Goal: Information Seeking & Learning: Compare options

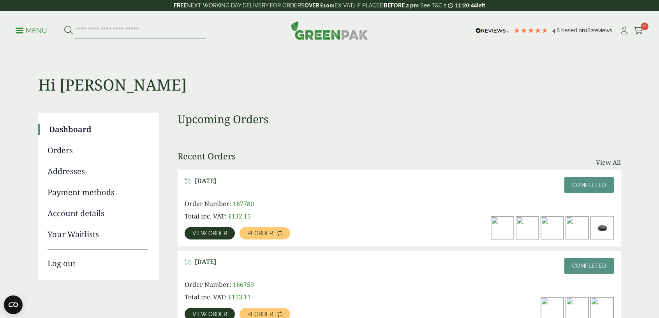
click at [19, 29] on p "Menu" at bounding box center [32, 30] width 32 height 9
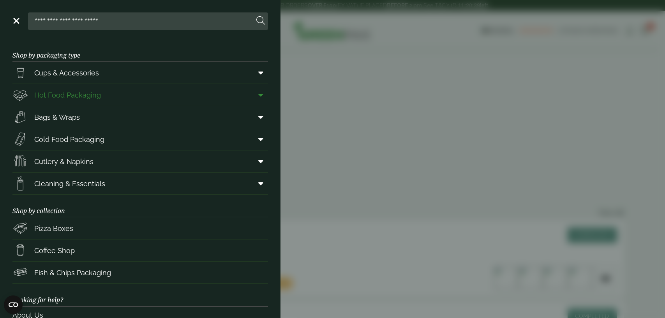
click at [110, 102] on link "Hot Food Packaging" at bounding box center [139, 95] width 255 height 22
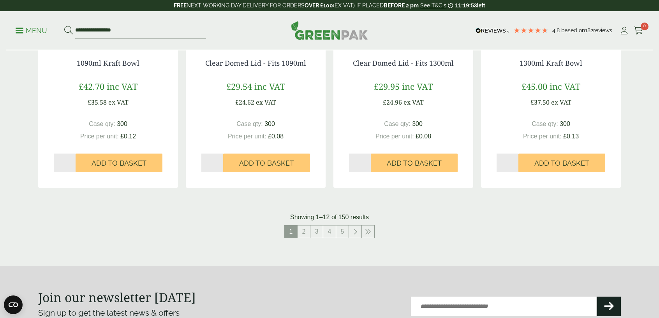
scroll to position [818, 0]
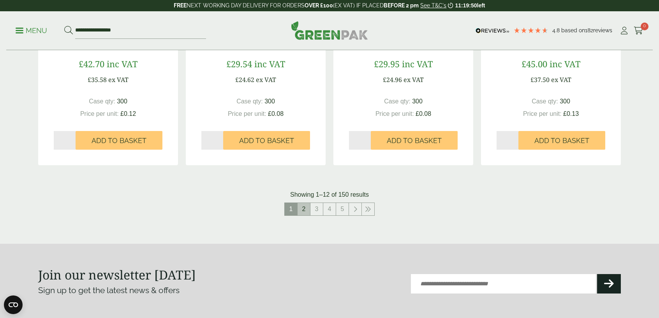
click at [301, 212] on link "2" at bounding box center [303, 209] width 12 height 12
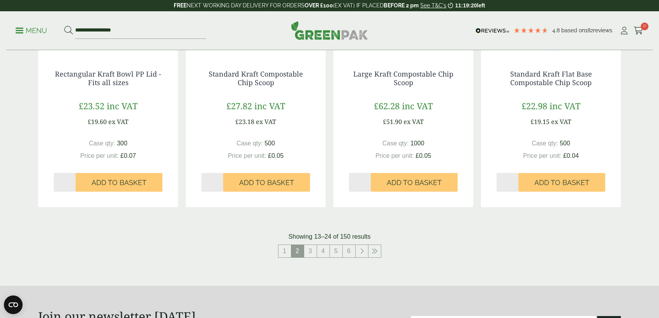
scroll to position [818, 0]
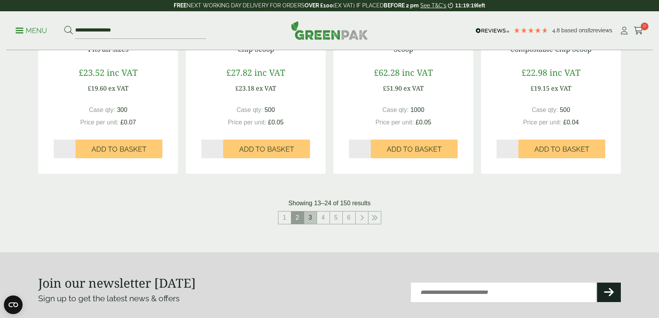
click at [313, 218] on link "3" at bounding box center [310, 218] width 12 height 12
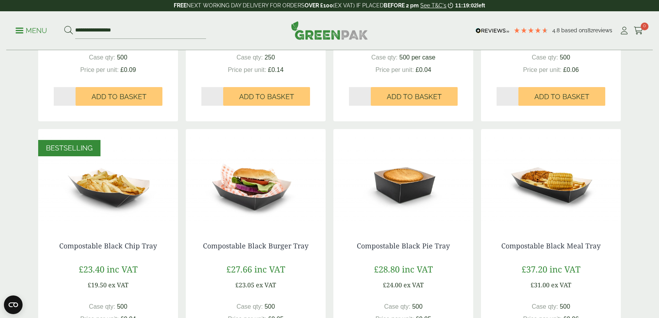
scroll to position [428, 0]
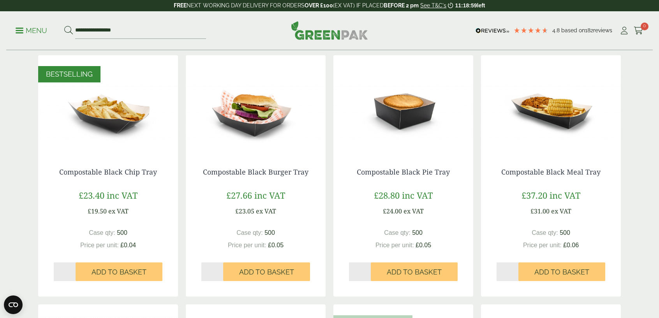
click at [395, 118] on img at bounding box center [403, 103] width 140 height 97
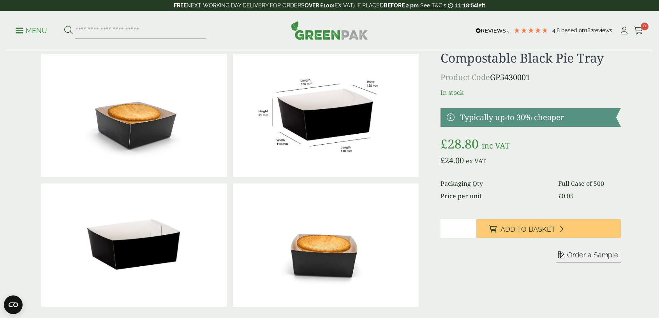
scroll to position [39, 0]
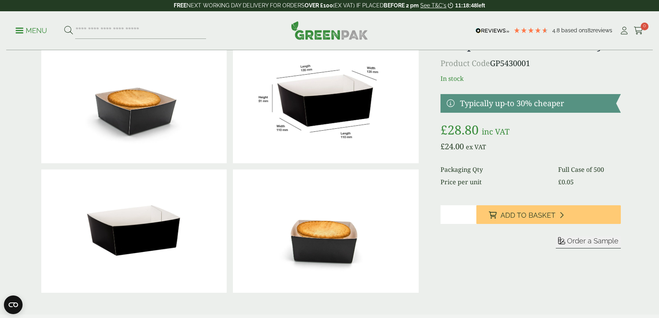
click at [333, 116] on img at bounding box center [325, 102] width 185 height 124
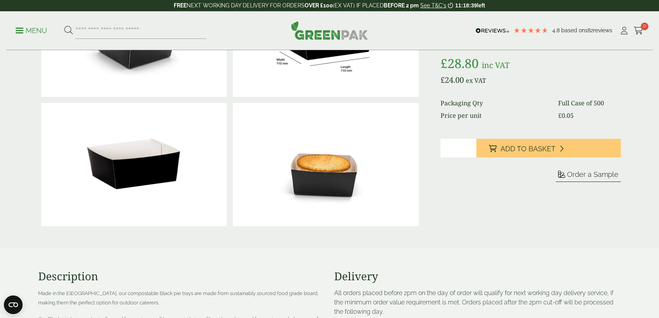
scroll to position [117, 0]
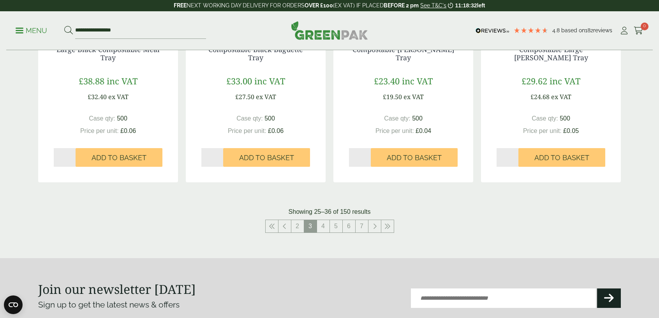
scroll to position [818, 0]
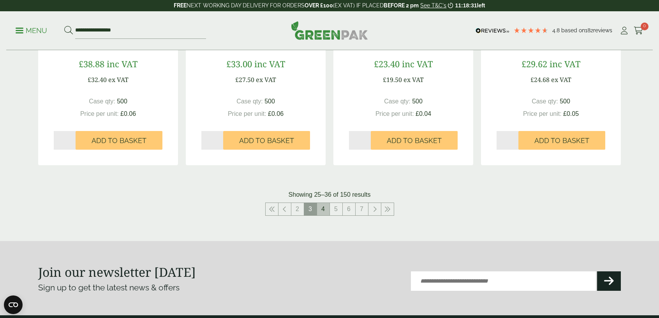
click at [324, 213] on link "4" at bounding box center [323, 209] width 12 height 12
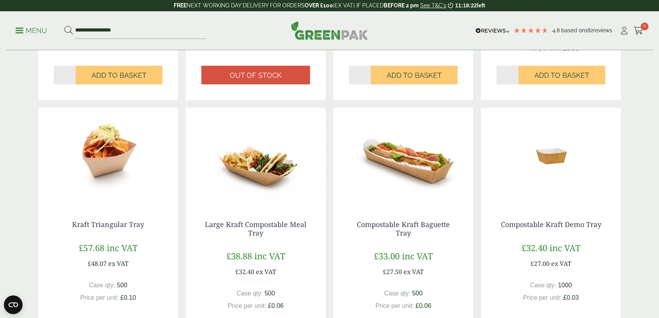
scroll to position [389, 0]
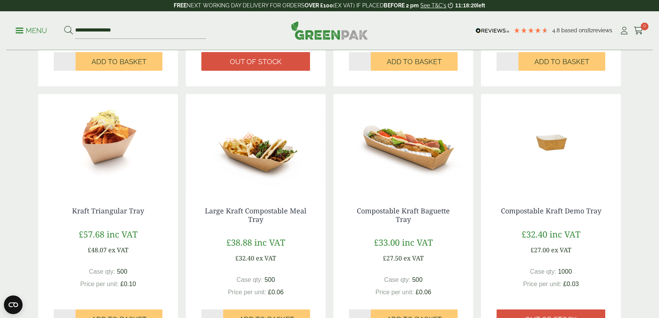
click at [115, 159] on img at bounding box center [108, 142] width 140 height 97
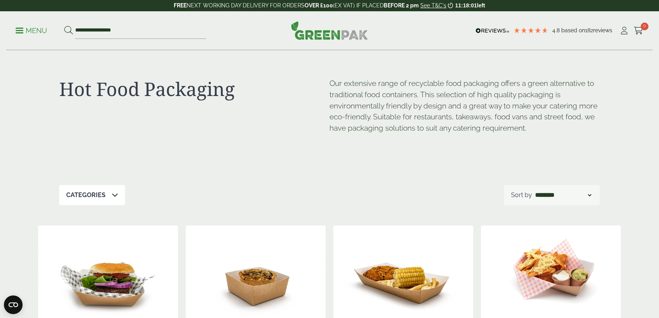
click at [21, 29] on p "Menu" at bounding box center [32, 30] width 32 height 9
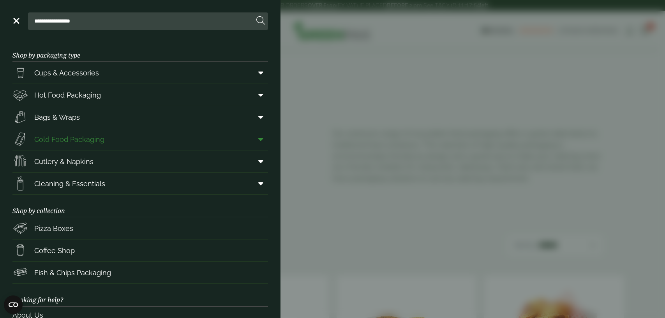
click at [146, 142] on link "Cold Food Packaging" at bounding box center [139, 139] width 255 height 22
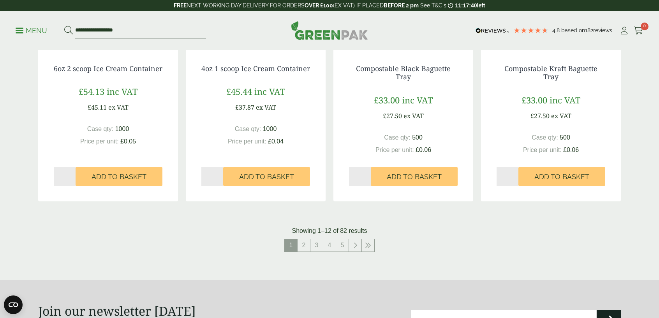
scroll to position [779, 0]
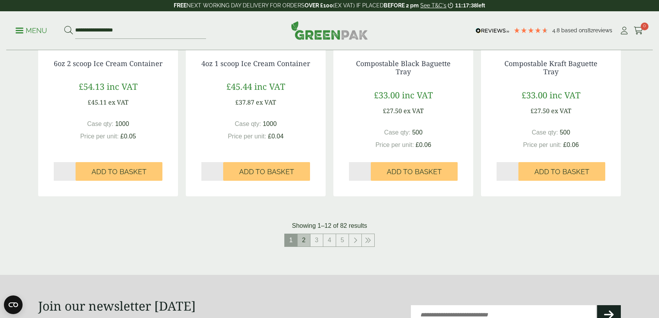
click at [305, 242] on link "2" at bounding box center [303, 240] width 12 height 12
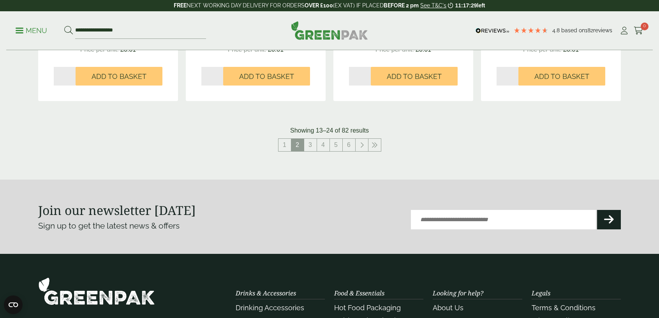
scroll to position [934, 0]
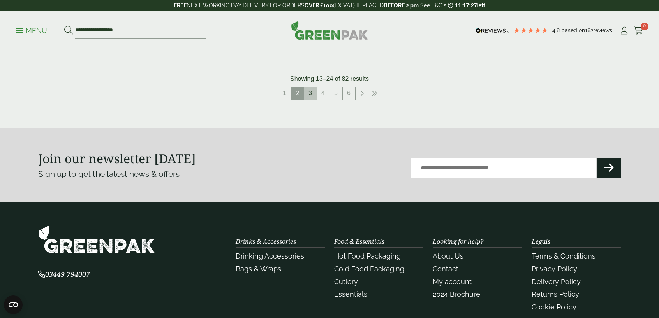
click at [309, 92] on link "3" at bounding box center [310, 93] width 12 height 12
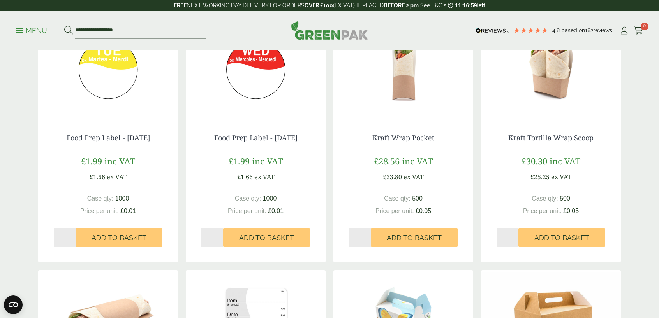
scroll to position [156, 0]
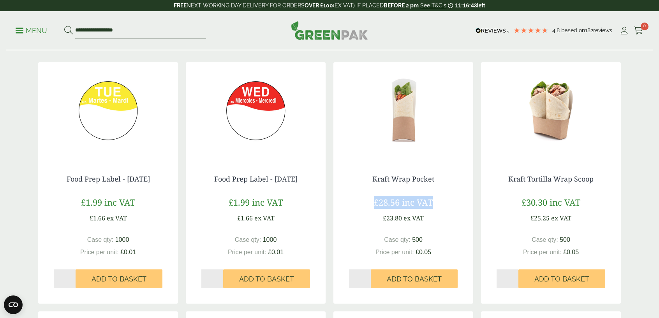
drag, startPoint x: 371, startPoint y: 202, endPoint x: 438, endPoint y: 199, distance: 67.4
click at [438, 199] on div "£28.56 inc VAT £23.80 ex VAT" at bounding box center [403, 209] width 109 height 27
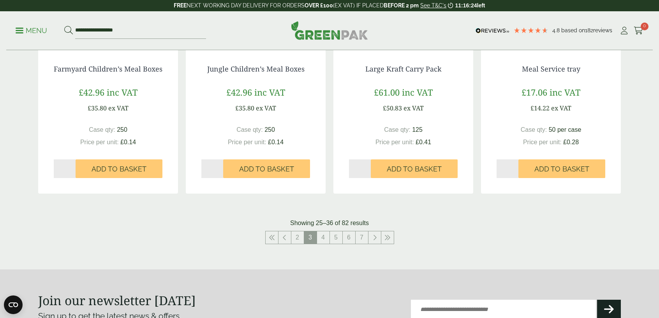
scroll to position [779, 0]
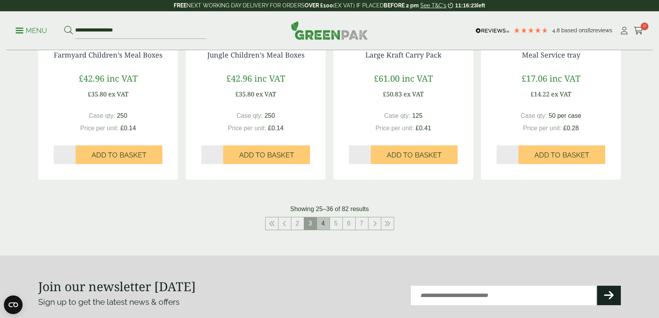
click at [325, 227] on link "4" at bounding box center [323, 224] width 12 height 12
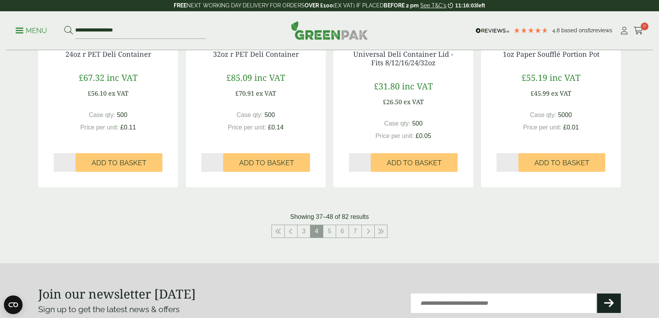
scroll to position [857, 0]
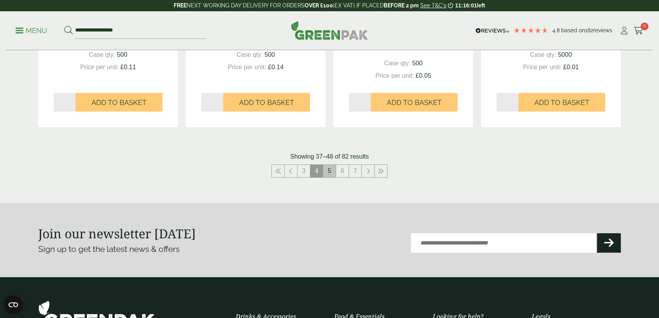
click at [329, 174] on link "5" at bounding box center [329, 171] width 12 height 12
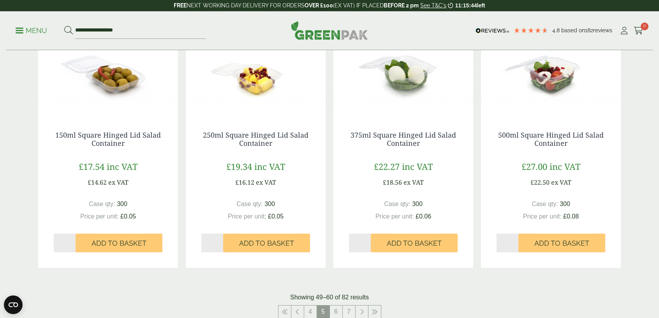
scroll to position [818, 0]
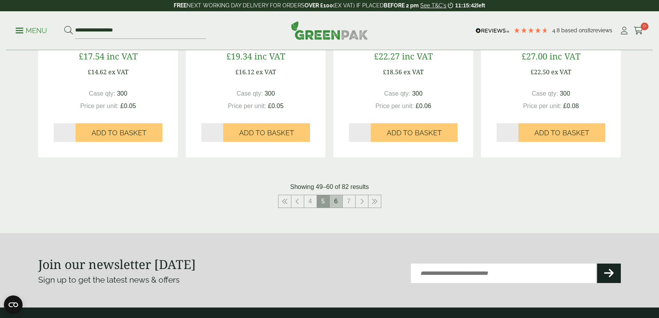
click at [338, 199] on link "6" at bounding box center [336, 201] width 12 height 12
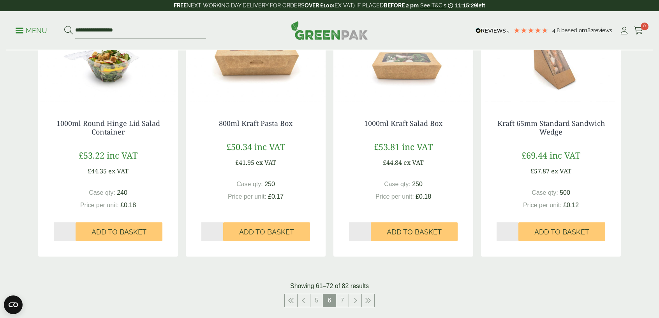
scroll to position [740, 0]
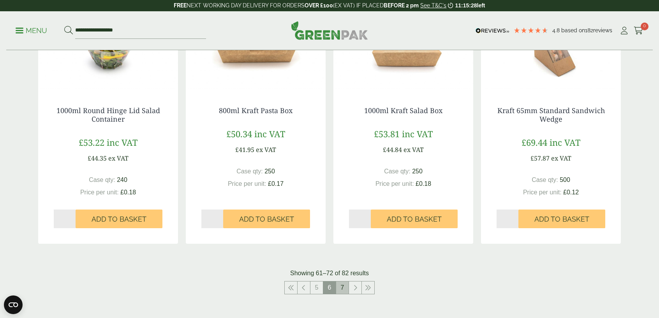
click at [340, 288] on link "7" at bounding box center [342, 288] width 12 height 12
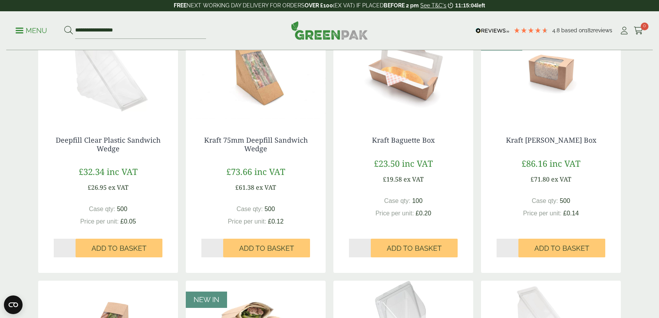
scroll to position [156, 0]
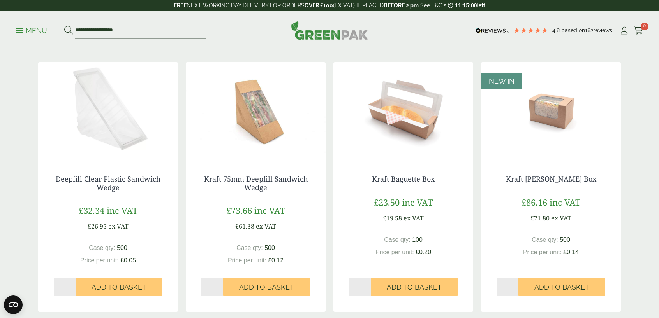
click at [556, 119] on img at bounding box center [551, 110] width 140 height 97
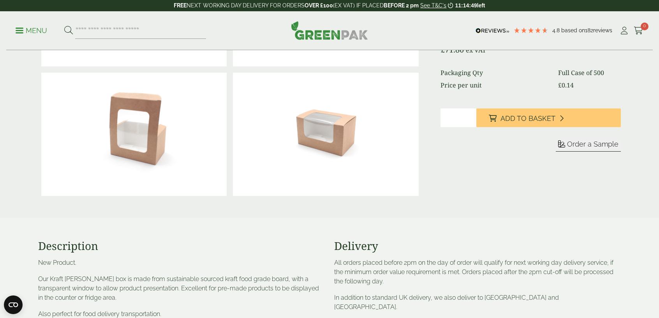
scroll to position [117, 0]
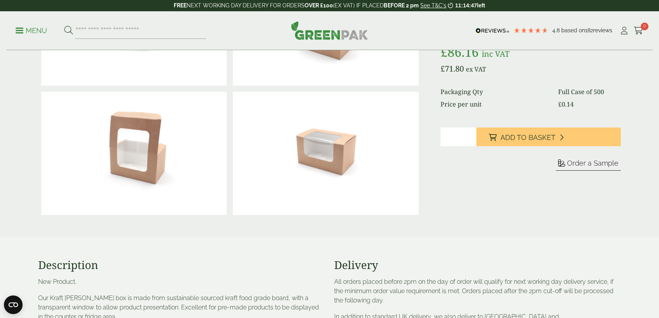
click at [339, 165] on img at bounding box center [325, 154] width 185 height 124
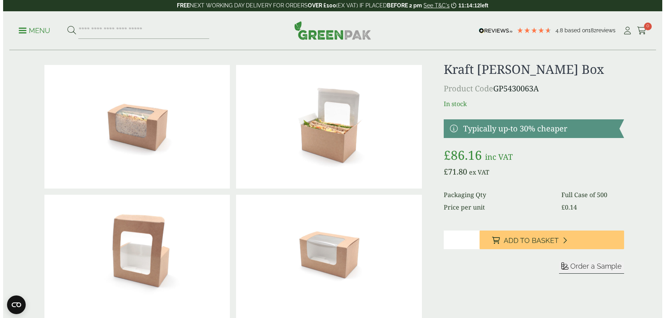
scroll to position [0, 0]
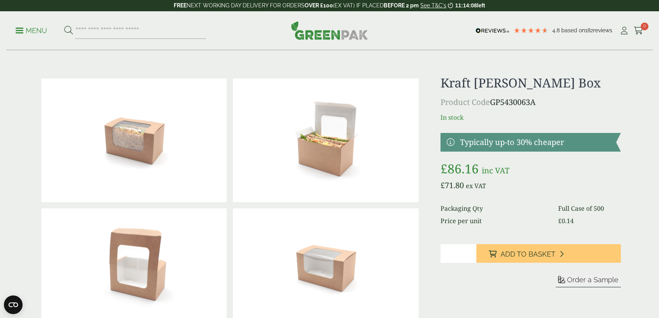
click at [16, 32] on p "Menu" at bounding box center [32, 30] width 32 height 9
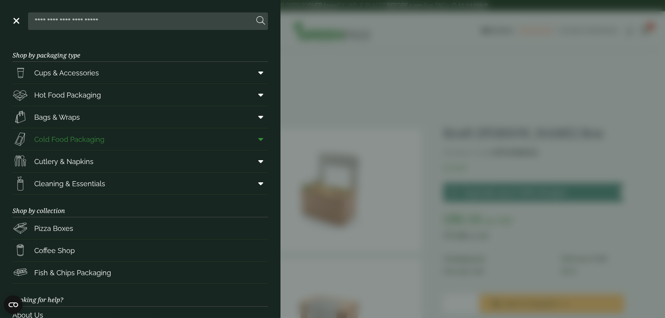
click at [258, 140] on icon at bounding box center [260, 139] width 5 height 8
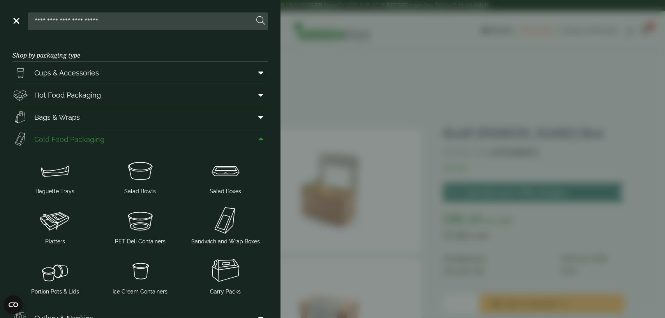
click at [258, 135] on icon at bounding box center [260, 139] width 5 height 8
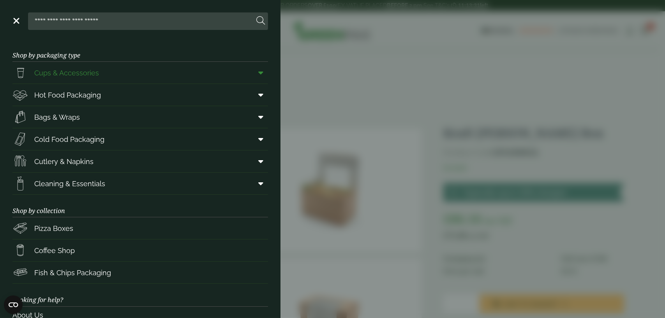
click at [258, 69] on icon at bounding box center [260, 73] width 5 height 8
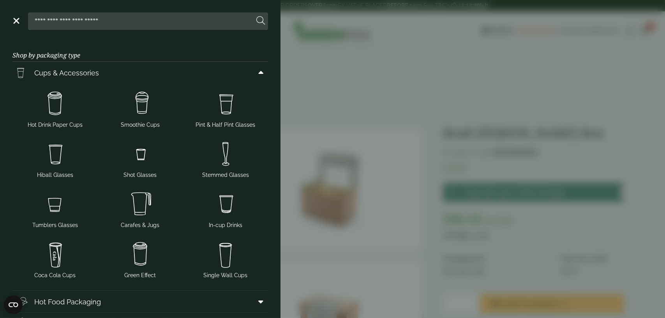
scroll to position [39, 0]
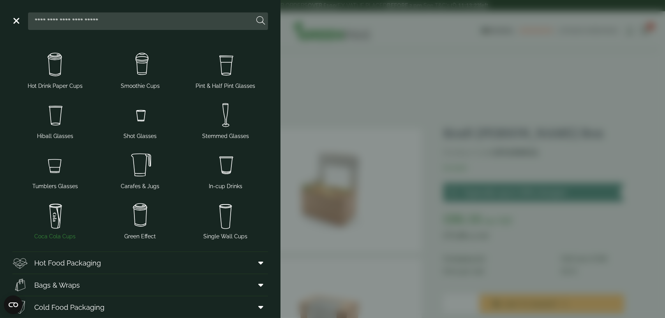
click at [55, 213] on img at bounding box center [55, 215] width 79 height 31
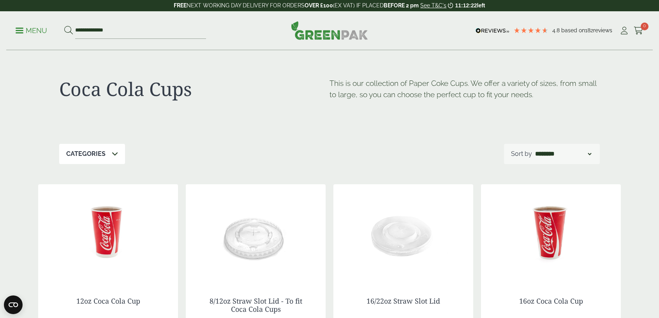
click at [21, 32] on p "Menu" at bounding box center [32, 30] width 32 height 9
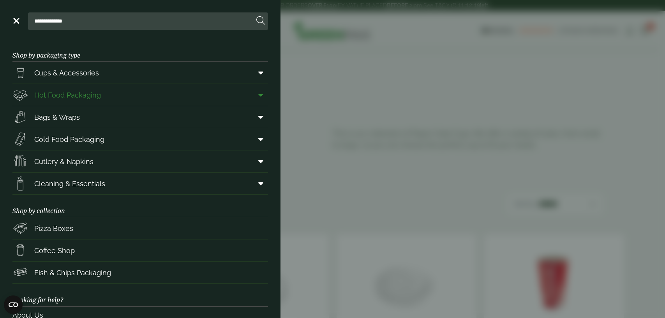
click at [259, 93] on span at bounding box center [259, 95] width 18 height 15
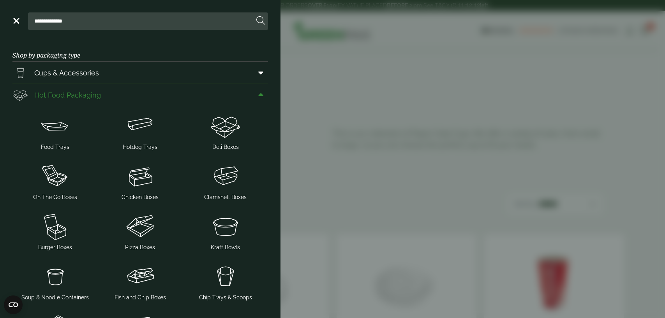
click at [252, 97] on span at bounding box center [259, 95] width 18 height 15
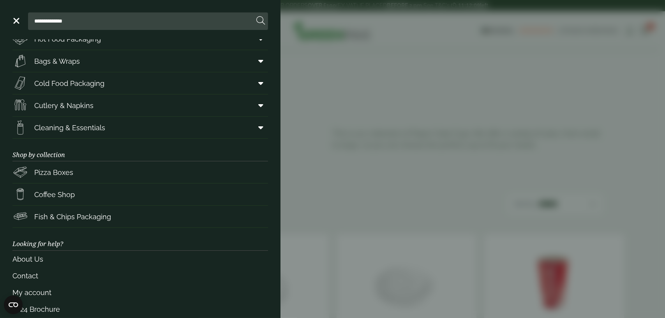
scroll to position [67, 0]
